Goal: Check status: Check status

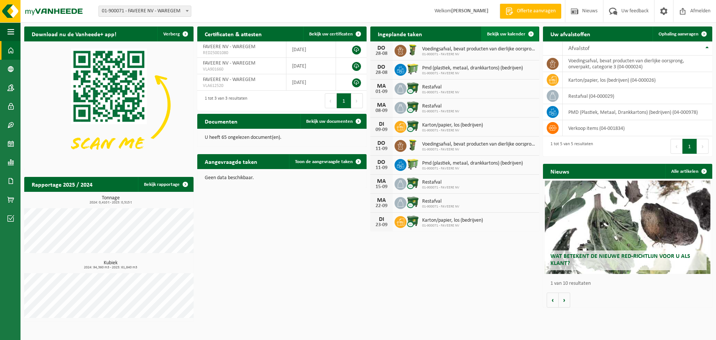
click at [498, 32] on span "Bekijk uw kalender" at bounding box center [506, 34] width 38 height 5
click at [439, 72] on span "01-900071 - FAVEERE NV" at bounding box center [472, 73] width 101 height 4
